Goal: Check status: Check status

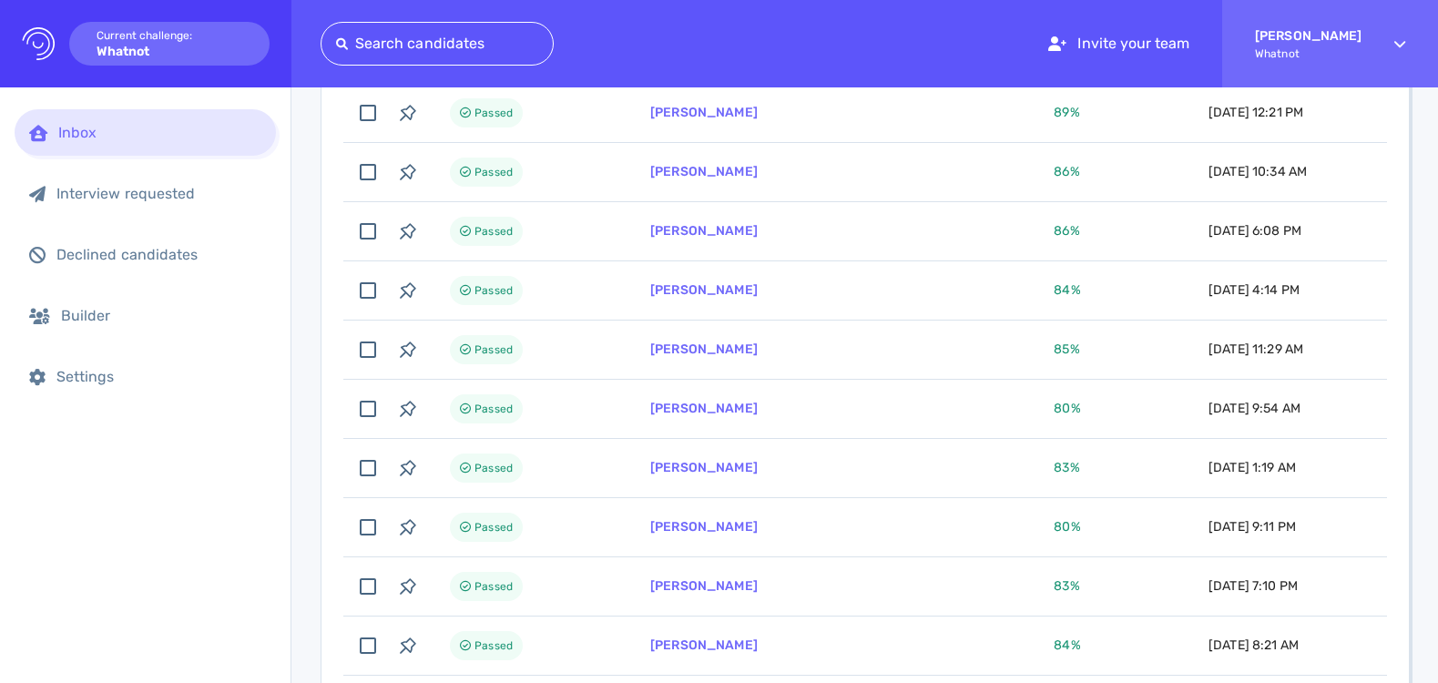
scroll to position [678, 0]
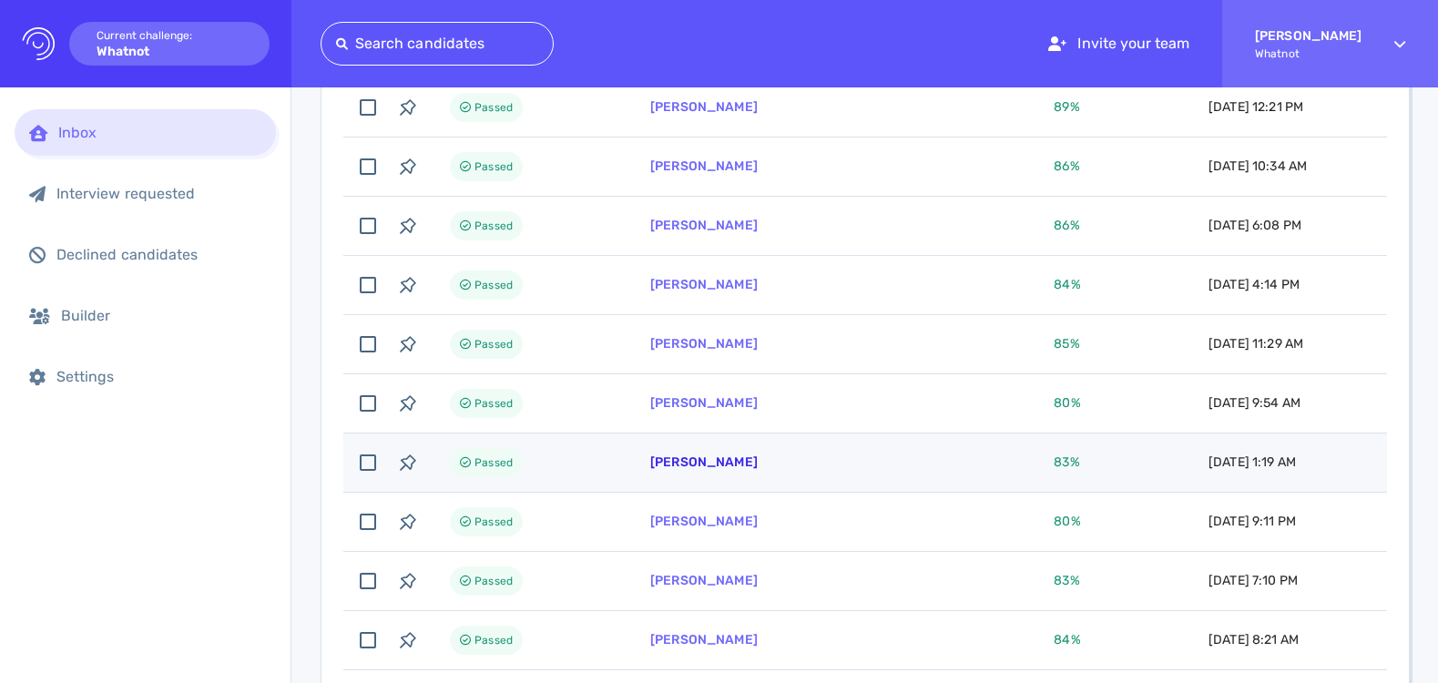
click at [758, 465] on link "[PERSON_NAME]" at bounding box center [703, 461] width 107 height 15
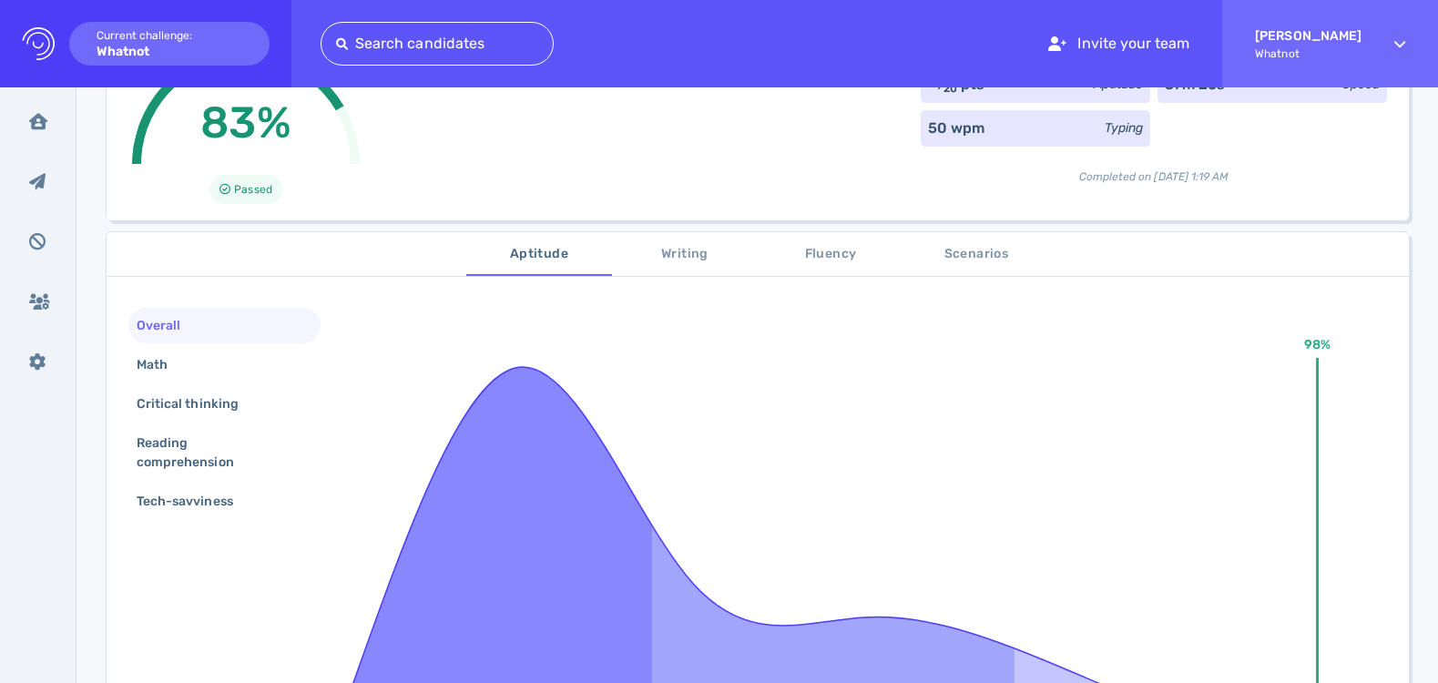
scroll to position [66, 0]
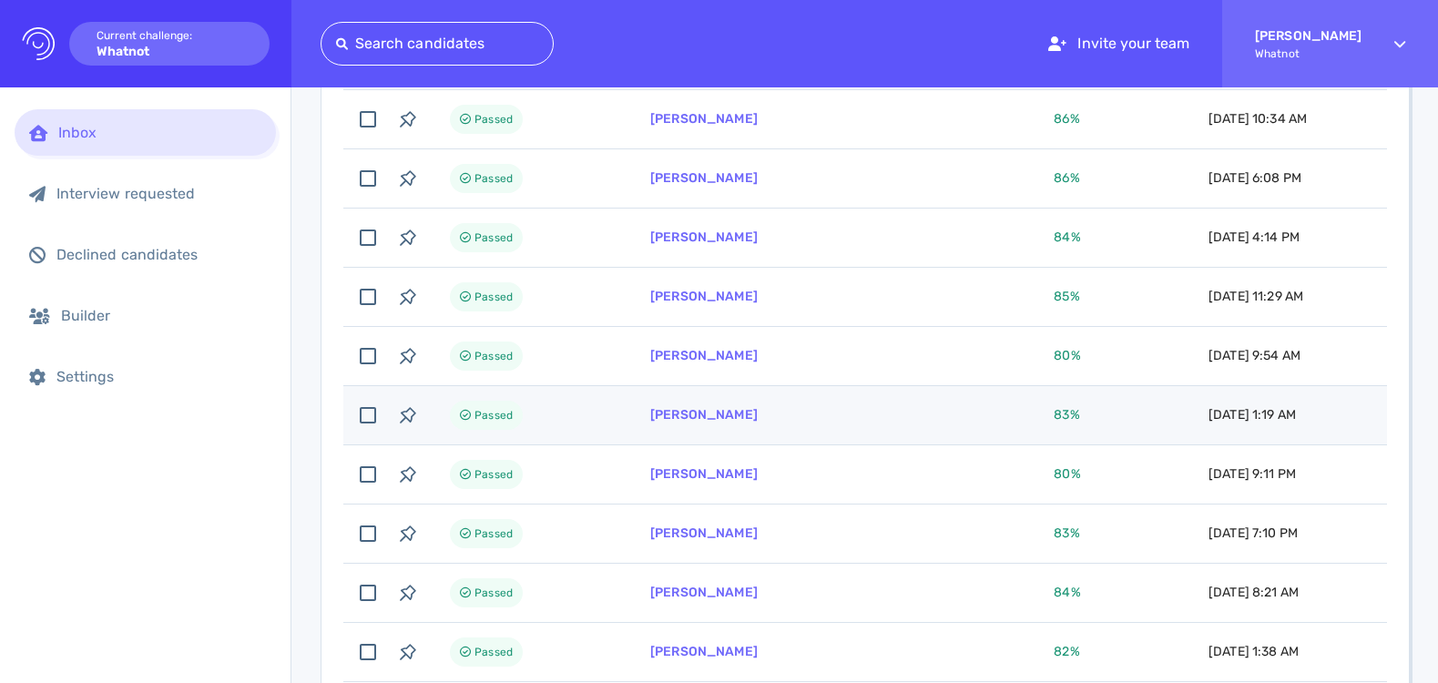
scroll to position [813, 0]
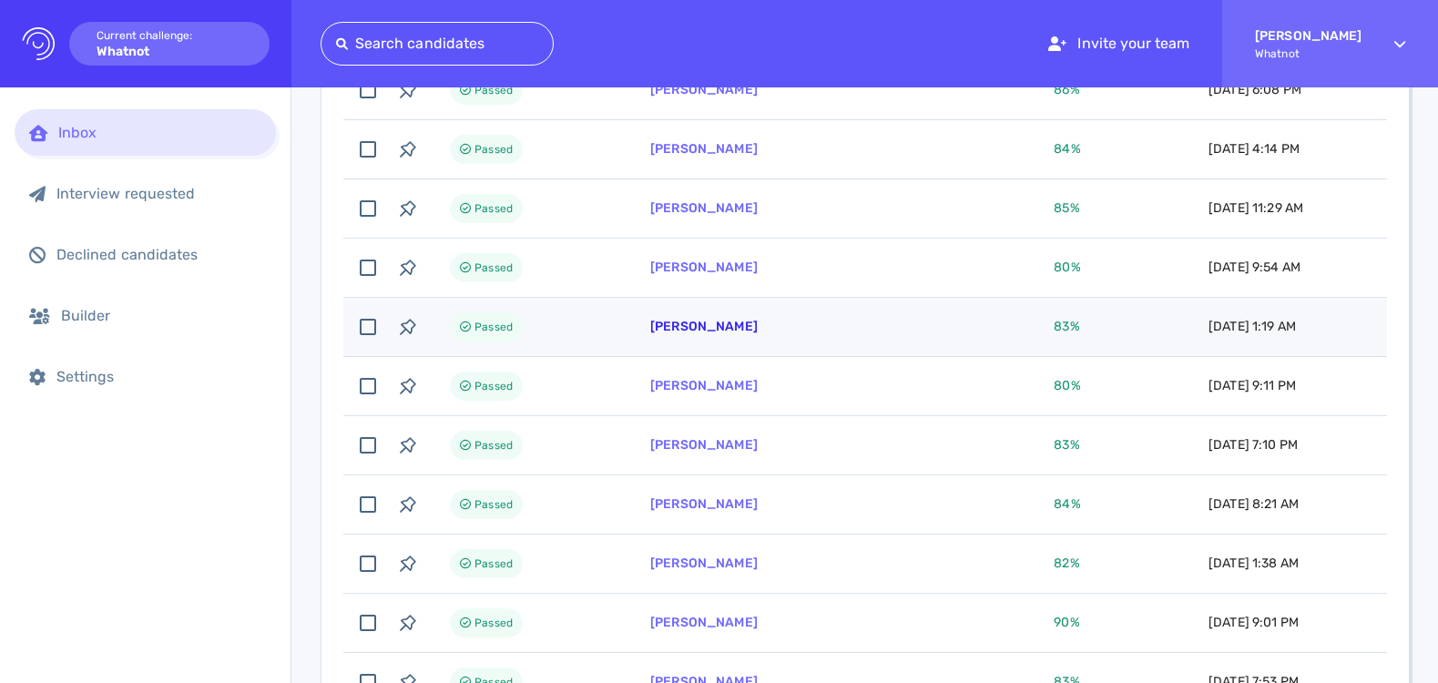
click at [736, 319] on link "[PERSON_NAME]" at bounding box center [703, 326] width 107 height 15
